Goal: Task Accomplishment & Management: Manage account settings

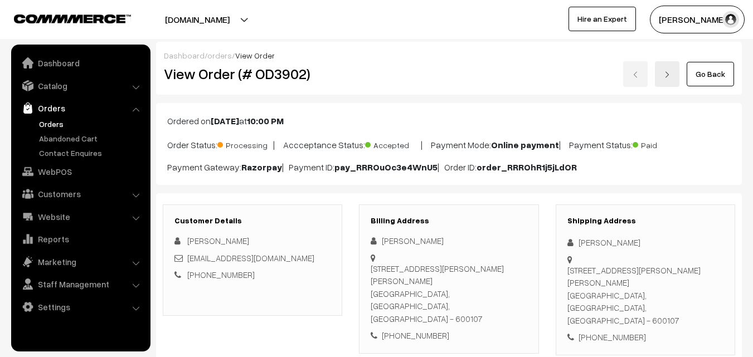
click at [699, 75] on link "Go Back" at bounding box center [710, 74] width 47 height 25
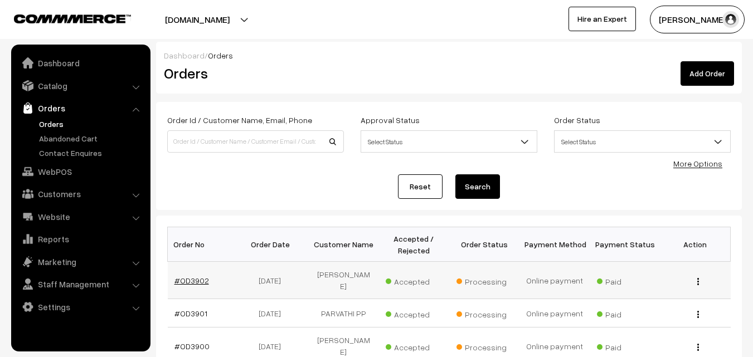
click at [197, 276] on link "#OD3902" at bounding box center [191, 280] width 35 height 9
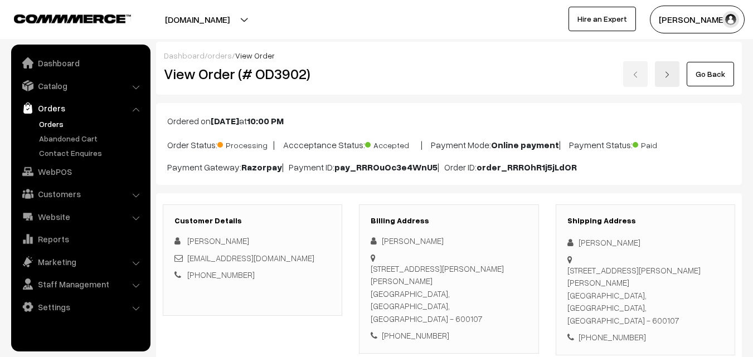
click at [661, 69] on link at bounding box center [667, 74] width 25 height 26
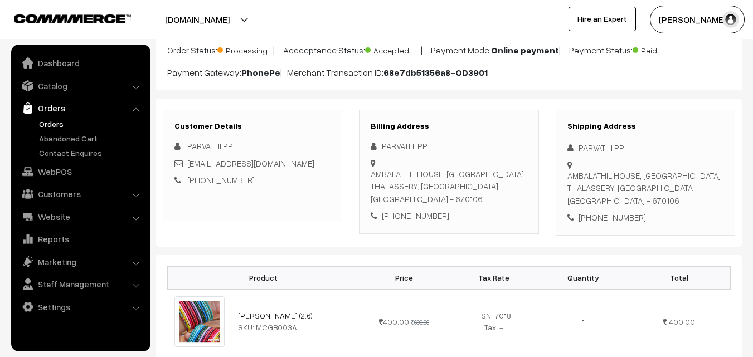
scroll to position [112, 0]
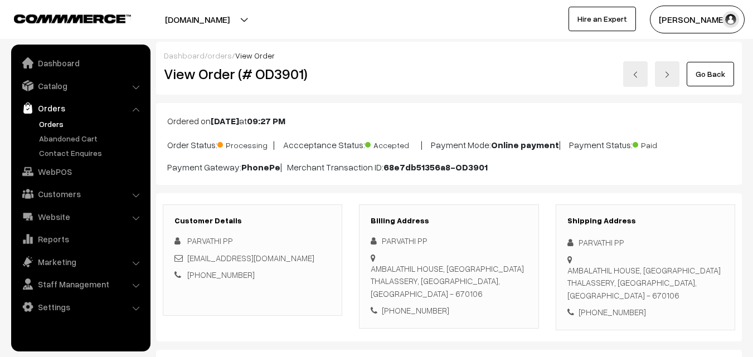
click at [699, 76] on link "Go Back" at bounding box center [710, 74] width 47 height 25
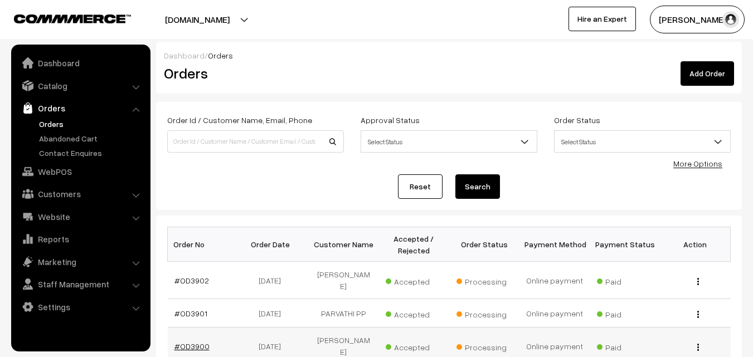
click at [199, 342] on link "#OD3900" at bounding box center [191, 346] width 35 height 9
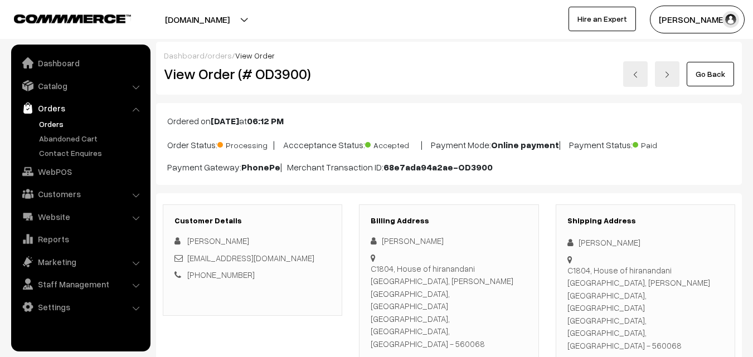
click at [707, 75] on link "Go Back" at bounding box center [710, 74] width 47 height 25
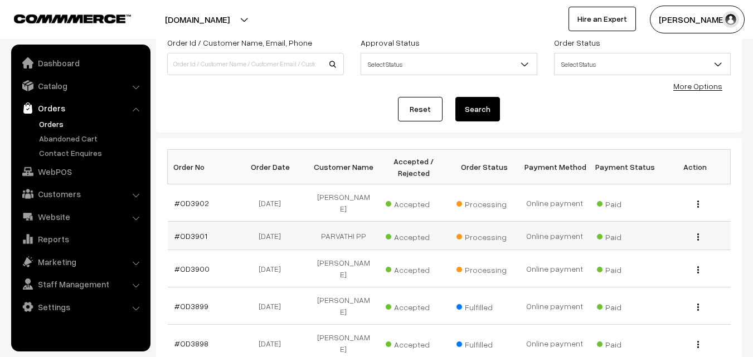
scroll to position [112, 0]
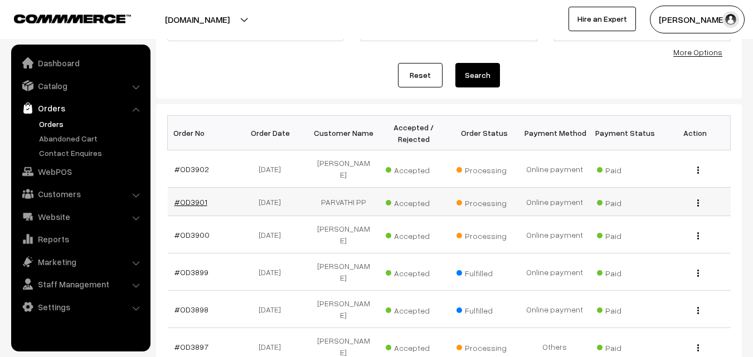
click at [198, 197] on link "#OD3901" at bounding box center [190, 201] width 33 height 9
click at [199, 197] on link "#OD3901" at bounding box center [190, 201] width 33 height 9
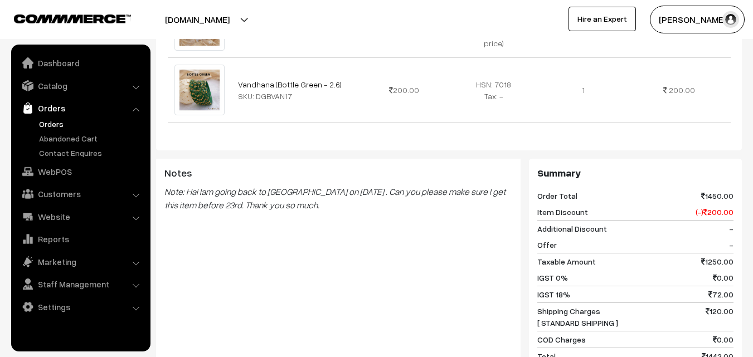
scroll to position [502, 0]
